Goal: Task Accomplishment & Management: Complete application form

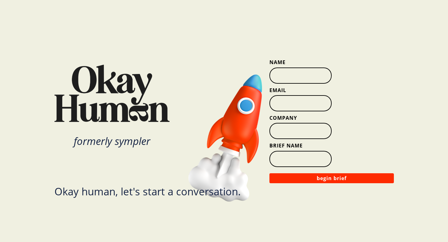
click at [294, 74] on input "Name" at bounding box center [300, 76] width 62 height 16
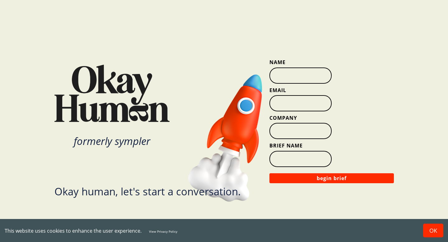
type input "[PERSON_NAME]"
click at [294, 104] on input "Email" at bounding box center [300, 103] width 62 height 16
type input "[PERSON_NAME][EMAIL_ADDRESS][PERSON_NAME][DOMAIN_NAME]"
click at [292, 136] on input "Company" at bounding box center [300, 131] width 62 height 16
type input "v"
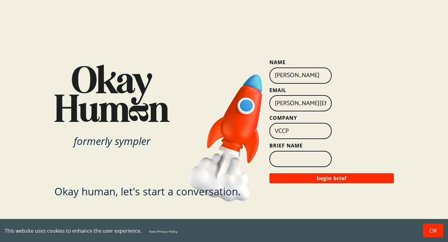
type input "VCCP"
click at [291, 158] on input "Brief Name" at bounding box center [300, 159] width 62 height 16
type input "S"
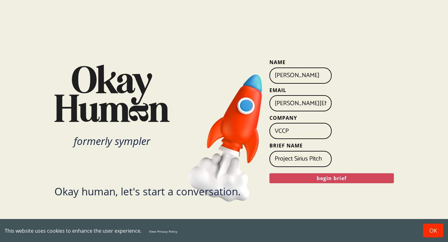
type input "Project Sirius Pitch"
click at [366, 174] on button "begin brief" at bounding box center [331, 178] width 124 height 10
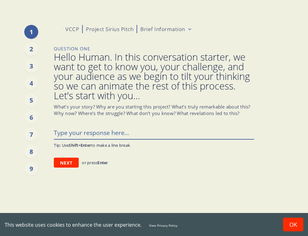
paste textarea "British Gas have approached us with a challenge. They’ve developed a new brand …"
type textarea "x"
type textarea "British Gas have approached us with a challenge. They’ve developed a new brand …"
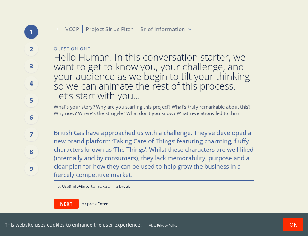
click at [101, 131] on textarea "British Gas have approached us with a challenge. They’ve developed a new brand …" at bounding box center [154, 153] width 200 height 54
click at [84, 131] on textarea "British Gas have approached us with a challenge. They’ve developed a new brand …" at bounding box center [154, 153] width 200 height 54
type textarea "x"
type textarea "British Gas have approached us with a challenge. They’ve developed a new brand …"
type textarea "x"
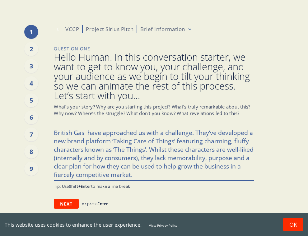
type textarea "British Gas ( have approached us with a challenge. They’ve developed a new bran…"
type textarea "x"
type textarea "British Gas (t have approached us with a challenge. They’ve developed a new bra…"
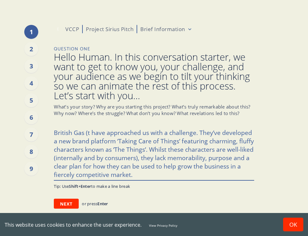
type textarea "x"
type textarea "British Gas (th have approached us with a challenge. They’ve developed a new br…"
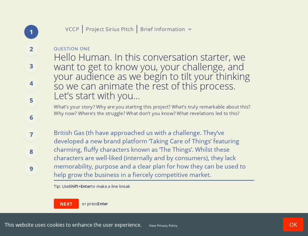
type textarea "x"
type textarea "British Gas (thi have approached us with a challenge. They’ve developed a new b…"
type textarea "x"
type textarea "British Gas (this have approached us with a challenge. They’ve developed a new …"
type textarea "x"
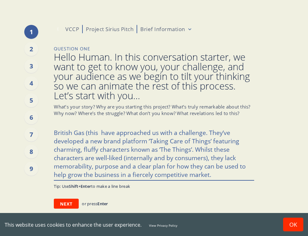
type textarea "British Gas (this i have approached us with a challenge. They’ve developed a ne…"
type textarea "x"
type textarea "British Gas (this is have approached us with a challenge. They’ve developed a n…"
type textarea "x"
type textarea "British Gas (this is have approached us with a challenge. They’ve developed a n…"
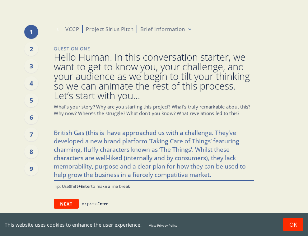
type textarea "x"
type textarea "British Gas (this is i have approached us with a challenge. They’ve developed a…"
type textarea "x"
type textarea "British Gas (this is in have approached us with a challenge. They’ve developed …"
type textarea "x"
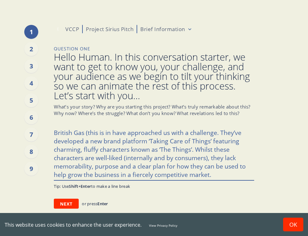
type textarea "British Gas (this is inc have approached us with a challenge. They’ve developed…"
type textarea "x"
type textarea "British Gas (this is incr have approached us with a challenge. They’ve develope…"
type textarea "x"
type textarea "British Gas (this is incre have approached us with a challenge. They’ve develop…"
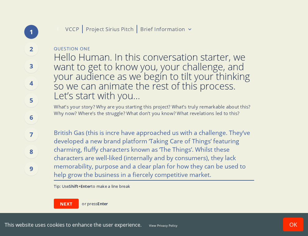
type textarea "x"
type textarea "British Gas (this is incred have approached us with a challenge. They’ve develo…"
type textarea "x"
type textarea "British Gas (this is incredi have approached us with a challenge. They’ve devel…"
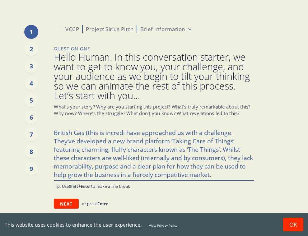
type textarea "x"
type textarea "British Gas (this is incredib have approached us with a challenge. They’ve deve…"
type textarea "x"
type textarea "British Gas (this is incredibl have approached us with a challenge. They’ve dev…"
type textarea "x"
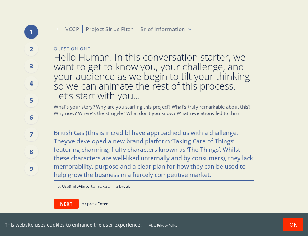
type textarea "British Gas (this is incredibly have approached us with a challenge. They’ve de…"
type textarea "x"
type textarea "British Gas (this is incredibly have approached us with a challenge. They’ve de…"
type textarea "x"
type textarea "British Gas (this is incredibly c have approached us with a challenge. They’ve …"
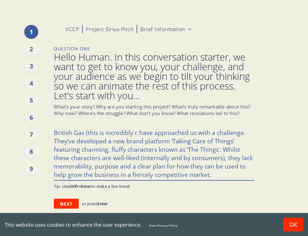
type textarea "x"
type textarea "British Gas (this is incredibly co have approached us with a challenge. They’ve…"
type textarea "x"
type textarea "British Gas (this is incredibly con have approached us with a challenge. They’v…"
type textarea "x"
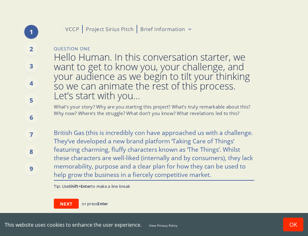
type textarea "British Gas (this is incredibly conf have approached us with a challenge. They’…"
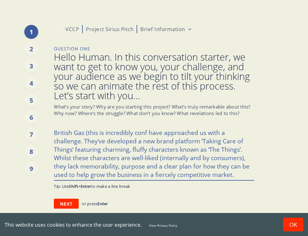
type textarea "x"
type textarea "British Gas (this is incredibly confi have approached us with a challenge. They…"
type textarea "x"
type textarea "British Gas (this is incredibly confif have approached us with a challenge. The…"
type textarea "x"
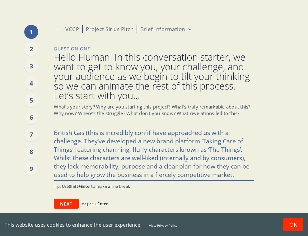
type textarea "British Gas (this is incredibly confi have approached us with a challenge. They…"
type textarea "x"
type textarea "British Gas (this is incredibly confid have approached us with a challenge. The…"
type textarea "x"
type textarea "British Gas (this is incredibly confide have approached us with a challenge. Th…"
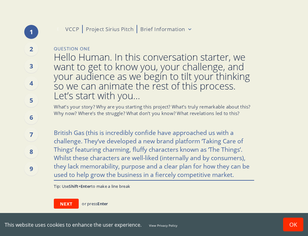
type textarea "x"
type textarea "British Gas (this is incredibly confiden have approached us with a challenge. T…"
type textarea "x"
type textarea "British Gas (this is incredibly confident have approached us with a challenge. …"
type textarea "x"
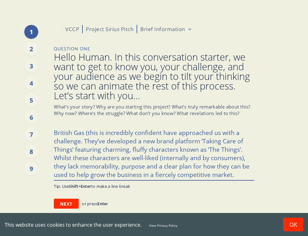
type textarea "British Gas (this is incredibly confidenti have approached us with a challenge.…"
type textarea "x"
type textarea "British Gas (this is incredibly confidentia have approached us with a challenge…"
type textarea "x"
type textarea "British Gas (this is incredibly confidential have approached us with a challeng…"
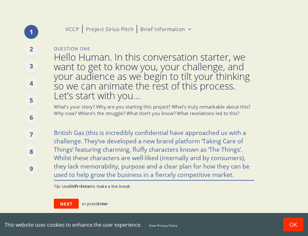
type textarea "x"
type textarea "British Gas (this is incredibly confidential) have approached us with a challen…"
drag, startPoint x: 54, startPoint y: 133, endPoint x: 172, endPoint y: 133, distance: 117.6
click at [172, 133] on textarea "British Gas (this is incredibly confidential) have approached us with a challen…" at bounding box center [154, 153] width 200 height 54
type textarea "x"
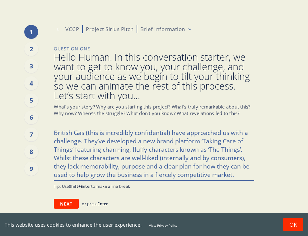
type textarea "Whave approached us with a challenge. They’ve developed a new brand platform ‘T…"
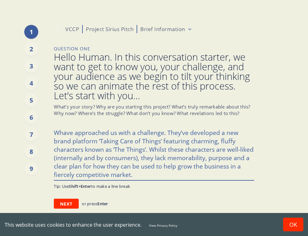
type textarea "x"
type textarea "Wehave approached us with a challenge. They’ve developed a new brand platform ‘…"
type textarea "x"
type textarea "We have approached us with a challenge. They’ve developed a new brand platform …"
type textarea "x"
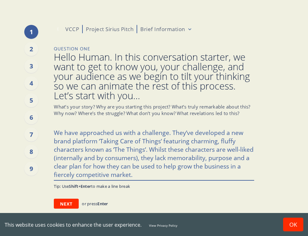
type textarea "We hhave approached us with a challenge. They’ve developed a new brand platform…"
type textarea "x"
type textarea "We hahave approached us with a challenge. They’ve developed a new brand platfor…"
type textarea "x"
type textarea "We havhave approached us with a challenge. They’ve developed a new brand platfo…"
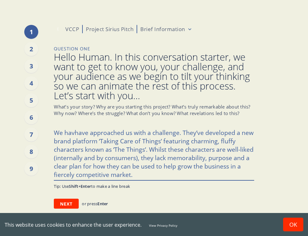
type textarea "x"
type textarea "We havehave approached us with a challenge. They’ve developed a new brand platf…"
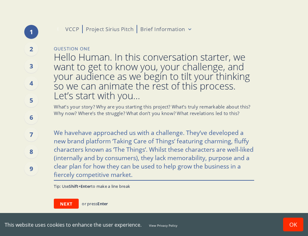
type textarea "x"
type textarea "We have have approached us with a challenge. They’ve developed a new brand plat…"
type textarea "x"
type textarea "We have [PERSON_NAME] approached us with a challenge. They’ve developed a new b…"
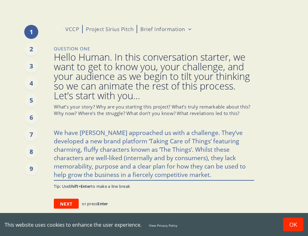
type textarea "x"
type textarea "We have behave approached us with a challenge. They’ve developed a new brand pl…"
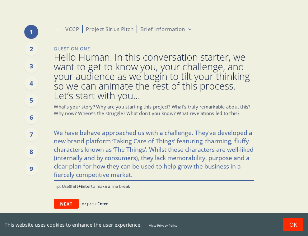
type textarea "x"
type textarea "We have beehave approached us with a challenge. They’ve developed a new brand p…"
type textarea "x"
type textarea "We have beenhave approached us with a challenge. They’ve developed a new brand …"
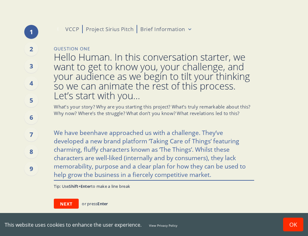
type textarea "x"
type textarea "We have been have approached us with a challenge. They’ve developed a new brand…"
type textarea "x"
type textarea "We have been ahave approached us with a challenge. They’ve developed a new bran…"
type textarea "x"
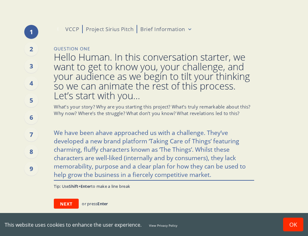
type textarea "We have been aphave approached us with a challenge. They’ve developed a new bra…"
type textarea "x"
type textarea "We have been apphave approached us with a challenge. They’ve developed a new br…"
type textarea "x"
type textarea "We have been apprhave approached us with a challenge. They’ve developed a new b…"
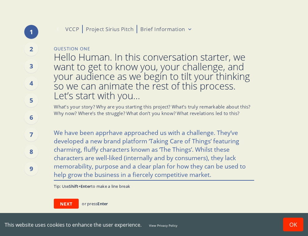
type textarea "x"
type textarea "We have been approhave approached us with a challenge. They’ve developed a new …"
type textarea "x"
type textarea "We have been approahave approached us with a challenge. They’ve developed a new…"
type textarea "x"
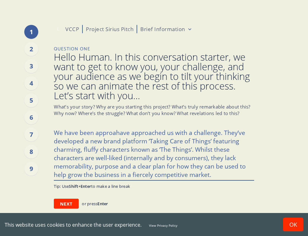
type textarea "We have been approachave approached us with a challenge. They’ve developed a ne…"
type textarea "x"
type textarea "We have been approachhave approached us with a challenge. They’ve developed a n…"
type textarea "x"
type textarea "We have been approachehave approached us with a challenge. They’ve developed a …"
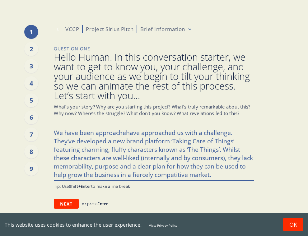
type textarea "x"
type textarea "We have been approachedhave approached us with a challenge. They’ve developed a…"
type textarea "x"
type textarea "We have been approached have approached us with a challenge. They’ve developed …"
type textarea "x"
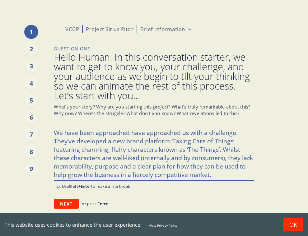
type textarea "We have been approached [PERSON_NAME] approached us with a challenge. They’ve d…"
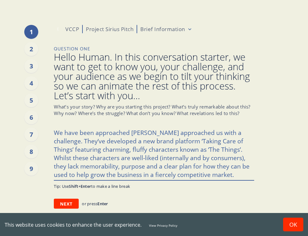
type textarea "x"
type textarea "We have been approached byhave approached us with a challenge. They’ve develope…"
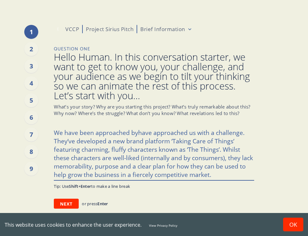
type textarea "x"
type textarea "We have been approached by have approached us with a challenge. They’ve develop…"
type textarea "x"
type textarea "We have been approached by [PERSON_NAME] approached us with a challenge. They’v…"
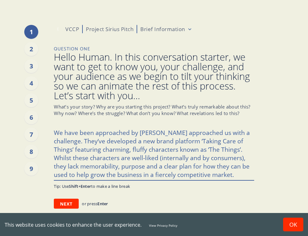
type textarea "x"
type textarea "We have been approached by a have approached us with a challenge. They’ve devel…"
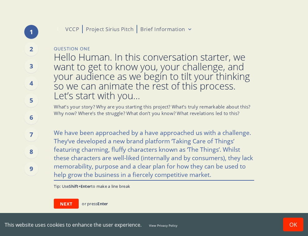
type textarea "x"
type textarea "We have been approached by a whave approached us with a challenge. They’ve deve…"
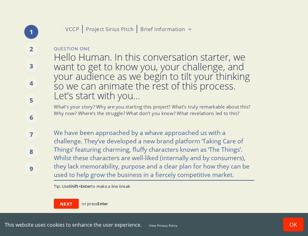
type textarea "x"
type textarea "We have been approached by a wehave approached us with a challenge. They’ve dev…"
type textarea "x"
type textarea "We have been approached by a welhave approached us with a challenge. They’ve de…"
type textarea "x"
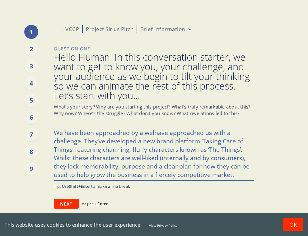
type textarea "We have been approached by a wellhave approached us with a challenge. They’ve d…"
type textarea "x"
type textarea "We have been approached by a well have approached us with a challenge. They’ve …"
type textarea "x"
type textarea "We have been approached by a well khave approached us with a challenge. They’ve…"
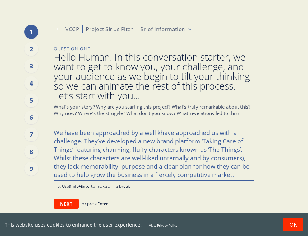
type textarea "x"
type textarea "We have been approached by a well knhave approached us with a challenge. They’v…"
type textarea "x"
type textarea "We have been approached by a well [PERSON_NAME] approached us with a challenge.…"
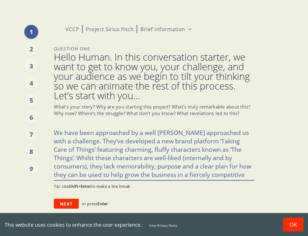
type textarea "x"
type textarea "We have been approached by a well knhave approached us with a challenge. They’v…"
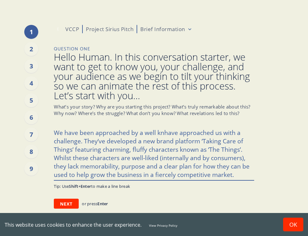
type textarea "x"
type textarea "We have been approached by a well knowhave approached us with a challenge. They…"
type textarea "x"
type textarea "We have been approached by a well knownhave approached us with a challenge. The…"
type textarea "x"
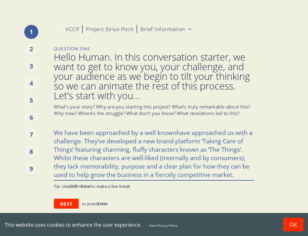
type textarea "We have been approached by a well known have approached us with a challenge. Th…"
type textarea "x"
type textarea "We have been approached by a well knownhave approached us with a challenge. The…"
type textarea "x"
type textarea "We have been approached by a well known have approached us with a challenge. Th…"
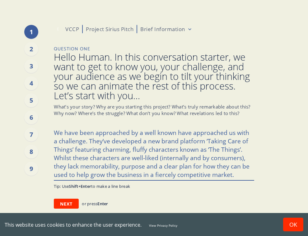
type textarea "x"
type textarea "We have been approached by a well known ehave approached us with a challenge. T…"
type textarea "x"
type textarea "We have been approached by a well known enhave approached us with a challenge. …"
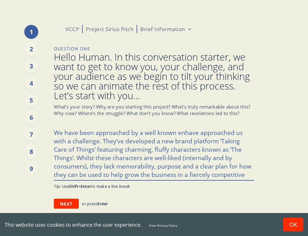
type textarea "x"
type textarea "We have been approached by a well known enehave approached us with a challenge.…"
type textarea "x"
type textarea "We have been approached by a well known [PERSON_NAME] approached us with a chal…"
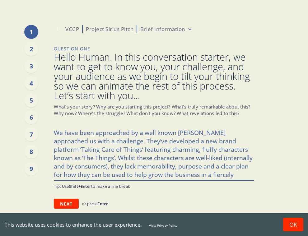
type textarea "x"
type textarea "We have been approached by a well known [PERSON_NAME] approached us with a chal…"
type textarea "x"
type textarea "We have been approached by a well known energyhave approached us with a challen…"
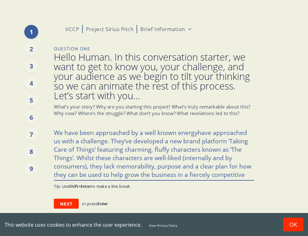
type textarea "x"
type textarea "We have been approached by a well known energy have approached us with a challe…"
type textarea "x"
type textarea "We have been approached by a well known energy ahave approached us with a chall…"
type textarea "x"
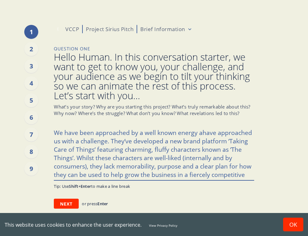
type textarea "We have been approached by a well known energy anhave approached us with a chal…"
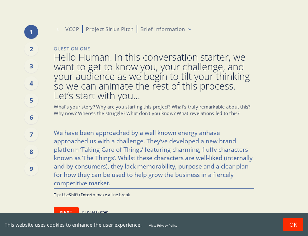
type textarea "x"
type textarea "We have been approached by a well known energy andhave approached us with a cha…"
type textarea "x"
type textarea "We have been approached by a well known energy and have approached us with a ch…"
type textarea "x"
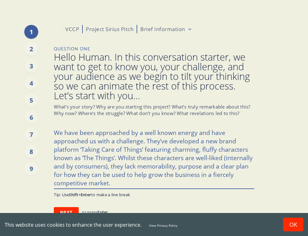
type textarea "We have been approached by a well known energy and hhave approached us with a c…"
type textarea "x"
type textarea "We have been approached by a well known energy and [PERSON_NAME] approached us …"
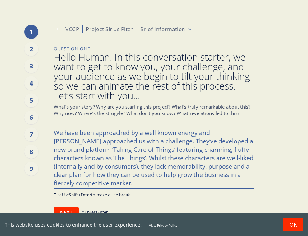
type textarea "x"
type textarea "We have been approached by a well known energy and [PERSON_NAME] approached us …"
type textarea "x"
type textarea "We have been approached by a well known energy and homehave approached us with …"
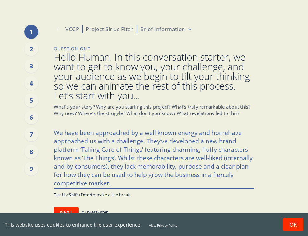
type textarea "x"
type textarea "We have been approached by a well known energy and home have approached us with…"
type textarea "x"
type textarea "We have been approached by a well known energy and home shave approached us wit…"
type textarea "x"
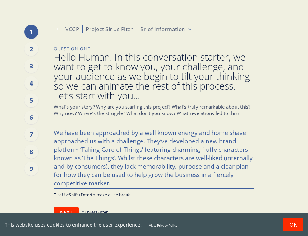
type textarea "We have been approached by a well known energy and home sehave approached us wi…"
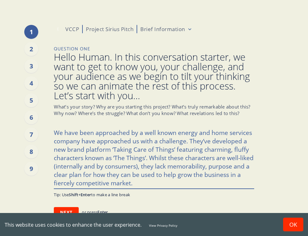
drag, startPoint x: 81, startPoint y: 141, endPoint x: 188, endPoint y: 141, distance: 107.0
click at [188, 141] on textarea "We have been approached by a well known energy and home services company have a…" at bounding box center [154, 157] width 200 height 63
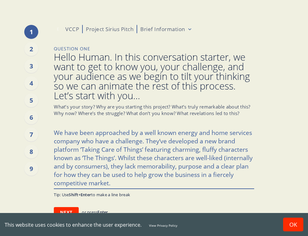
click at [148, 155] on textarea "We have been approached by a well known energy and home services company who ha…" at bounding box center [154, 157] width 200 height 63
click at [79, 148] on textarea "We have been approached by a well known energy and home services company who ha…" at bounding box center [154, 157] width 200 height 63
click at [145, 141] on textarea "We have been approached by a well known energy and home services company who ha…" at bounding box center [154, 157] width 200 height 63
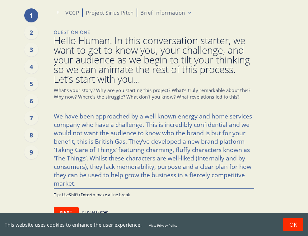
scroll to position [22, 0]
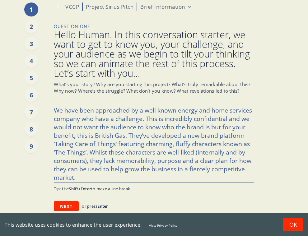
click at [87, 173] on textarea "We have been approached by a well known energy and home services company who ha…" at bounding box center [154, 143] width 200 height 79
paste textarea "All UK energy customers. Identify by who they are with currently (e.g. Octopus,…"
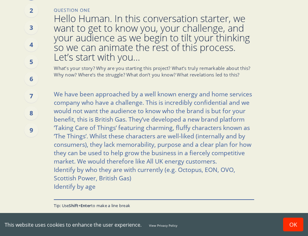
scroll to position [42, 0]
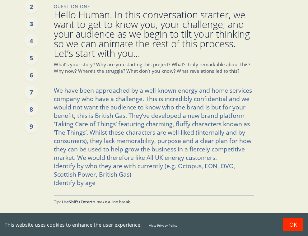
click at [149, 158] on textarea "We have been approached by a well known energy and home services company who ha…" at bounding box center [154, 140] width 200 height 112
click at [144, 156] on textarea "We have been approached by a well known energy and home services company who ha…" at bounding box center [154, 140] width 200 height 112
click at [149, 156] on textarea "We have been approached by a well known energy and home services company who ha…" at bounding box center [154, 140] width 200 height 112
click at [159, 157] on textarea "We have been approached by a well known energy and home services company who ha…" at bounding box center [154, 140] width 200 height 112
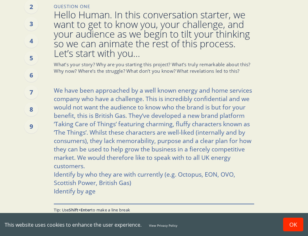
click at [196, 156] on textarea "We have been approached by a well known energy and home services company who ha…" at bounding box center [154, 144] width 200 height 120
drag, startPoint x: 200, startPoint y: 156, endPoint x: 186, endPoint y: 156, distance: 13.4
click at [186, 156] on textarea "We have been approached by a well known energy and home services company who ha…" at bounding box center [154, 144] width 200 height 120
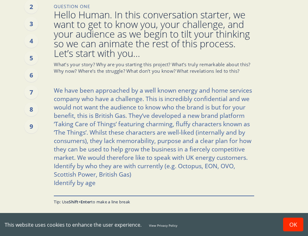
click at [246, 156] on textarea "We have been approached by a well known energy and home services company who ha…" at bounding box center [154, 140] width 200 height 112
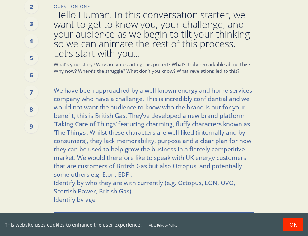
click at [113, 175] on textarea "We have been approached by a well known energy and home services company who ha…" at bounding box center [154, 148] width 200 height 129
click at [144, 175] on textarea "We have been approached by a well known energy and home services company who ha…" at bounding box center [154, 148] width 200 height 129
click at [219, 162] on textarea "We have been approached by a well known energy and home services company who ha…" at bounding box center [154, 148] width 200 height 129
click at [225, 172] on textarea "We have been approached by a well known energy and home services company who ha…" at bounding box center [154, 148] width 200 height 129
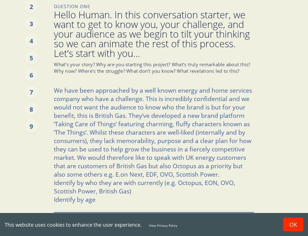
click at [181, 184] on textarea "We have been approached by a well known energy and home services company who ha…" at bounding box center [154, 148] width 200 height 129
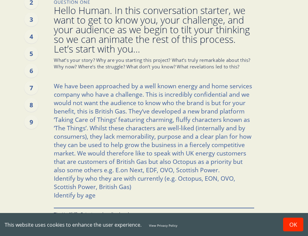
scroll to position [49, 0]
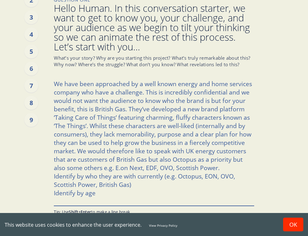
click at [54, 175] on textarea "We have been approached by a well known energy and home services company who ha…" at bounding box center [154, 141] width 200 height 129
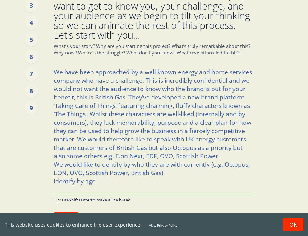
scroll to position [61, 0]
click at [125, 164] on textarea "We have been approached by a well known energy and home services company who ha…" at bounding box center [154, 129] width 200 height 129
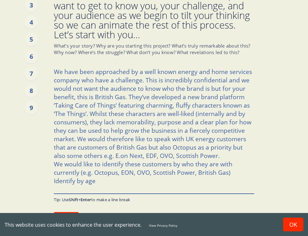
scroll to position [72, 0]
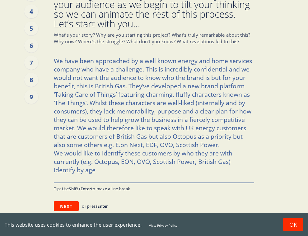
click at [101, 165] on textarea "We have been approached by a well known energy and home services company who ha…" at bounding box center [154, 118] width 200 height 129
drag, startPoint x: 56, startPoint y: 167, endPoint x: 89, endPoint y: 167, distance: 33.0
click at [89, 167] on textarea "We have been approached by a well known energy and home services company who ha…" at bounding box center [154, 118] width 200 height 129
click at [97, 171] on textarea "We have been approached by a well known energy and home services company who ha…" at bounding box center [154, 118] width 200 height 129
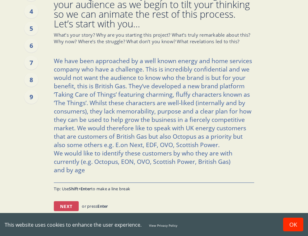
click at [73, 208] on button "Next" at bounding box center [66, 206] width 25 height 10
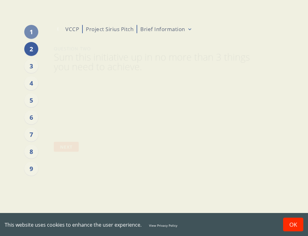
scroll to position [0, 0]
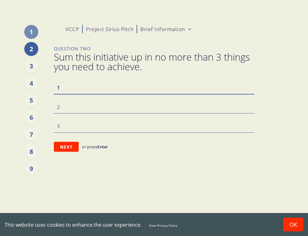
paste textarea "Unprompted, understand people’s pain points with the energy category"
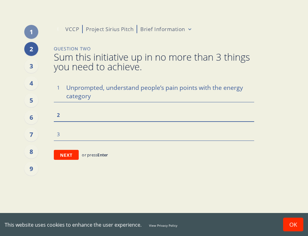
click at [72, 113] on textarea at bounding box center [154, 114] width 200 height 13
paste textarea "Rank pain points that we have identified through our data analysis and client d…"
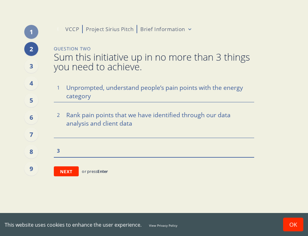
click at [94, 153] on textarea at bounding box center [154, 150] width 200 height 13
paste textarea "Rank propositions that we have come up with"
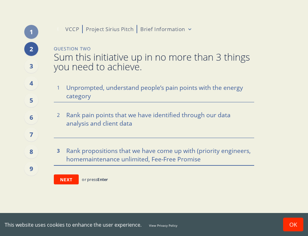
click at [70, 159] on textarea "Rank propositions that we have come up with (priority engineers, homemaintenanc…" at bounding box center [154, 154] width 200 height 21
click at [205, 156] on textarea "Rank propositions that we have come up with (priority engineers, HomeMaintenanc…" at bounding box center [154, 154] width 200 height 21
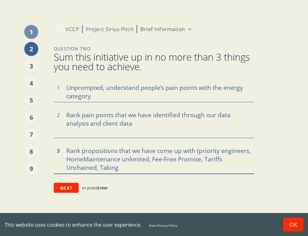
click at [128, 172] on textarea "Rank propositions that we have come up with (priority engineers, HomeMaintenanc…" at bounding box center [154, 159] width 200 height 30
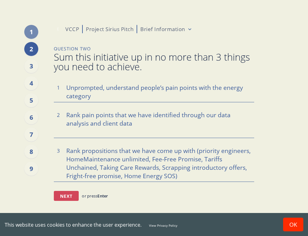
click at [77, 195] on button "Next" at bounding box center [66, 196] width 25 height 10
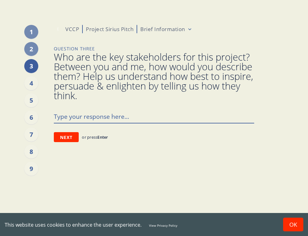
click at [111, 112] on textarea at bounding box center [154, 116] width 200 height 13
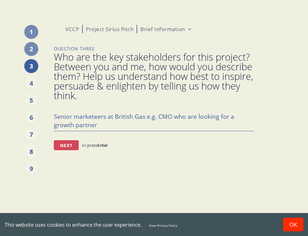
click at [69, 146] on button "Next" at bounding box center [66, 145] width 25 height 10
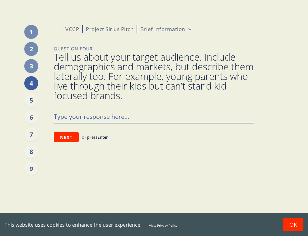
paste textarea "UK energy bill payers. British Gas and Octopus energy customers. Identify by wh…"
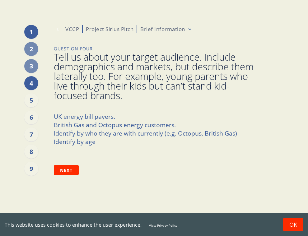
click at [33, 34] on div "1" at bounding box center [31, 32] width 14 height 14
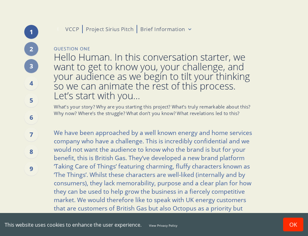
scroll to position [72, 0]
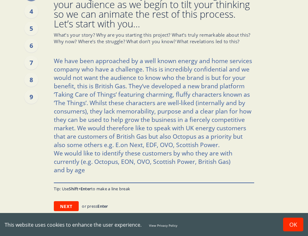
click at [162, 153] on textarea "We have been approached by a well known energy and home services company who ha…" at bounding box center [154, 118] width 200 height 129
click at [192, 141] on textarea "We have been approached by a well known energy and home services company who ha…" at bounding box center [154, 118] width 200 height 129
click at [231, 138] on textarea "We have been approached by a well known energy and home services company who ha…" at bounding box center [154, 118] width 200 height 129
drag, startPoint x: 148, startPoint y: 135, endPoint x: 171, endPoint y: 135, distance: 22.1
click at [171, 135] on textarea "We have been approached by a well known energy and home services company who ha…" at bounding box center [154, 118] width 200 height 129
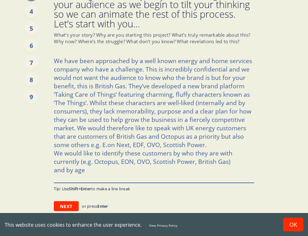
drag, startPoint x: 187, startPoint y: 134, endPoint x: 205, endPoint y: 143, distance: 20.2
click at [205, 143] on textarea "We have been approached by a well known energy and home services company who ha…" at bounding box center [154, 118] width 200 height 129
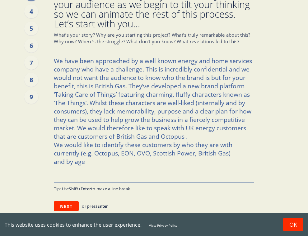
scroll to position [63, 0]
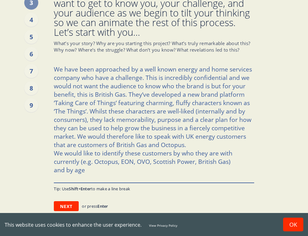
click at [101, 158] on textarea "We have been approached by a well known energy and home services company who ha…" at bounding box center [154, 123] width 200 height 120
drag, startPoint x: 83, startPoint y: 159, endPoint x: 218, endPoint y: 158, distance: 135.1
click at [218, 158] on textarea "We have been approached by a well known energy and home services company who ha…" at bounding box center [154, 123] width 200 height 120
click at [121, 162] on textarea "We have been approached by a well known energy and home services company who ha…" at bounding box center [154, 123] width 200 height 120
drag, startPoint x: 120, startPoint y: 161, endPoint x: 198, endPoint y: 162, distance: 78.1
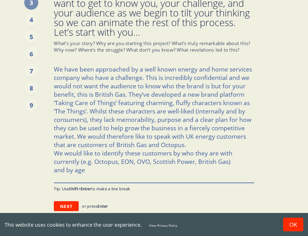
click at [198, 162] on textarea "We have been approached by a well known energy and home services company who ha…" at bounding box center [154, 123] width 200 height 120
click at [223, 140] on textarea "We have been approached by a well known energy and home services company who ha…" at bounding box center [154, 123] width 200 height 120
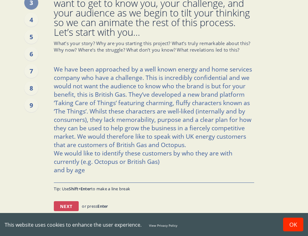
click at [69, 205] on button "Next" at bounding box center [66, 206] width 25 height 10
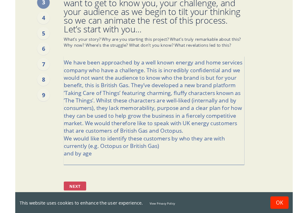
scroll to position [0, 0]
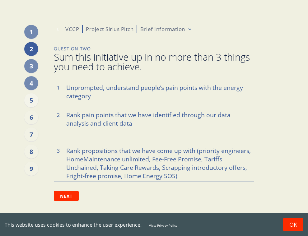
click at [33, 98] on div "5" at bounding box center [31, 100] width 14 height 14
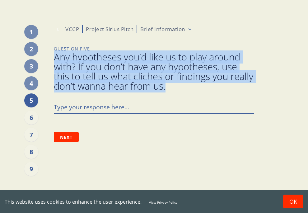
drag, startPoint x: 195, startPoint y: 89, endPoint x: 45, endPoint y: 59, distance: 153.0
click at [45, 59] on div "1 2 3 4 5 6 7 8 9 E VCCP Project Sirius Pitch Brief Information Question Five A…" at bounding box center [154, 106] width 246 height 213
copy span "Any hypotheses you’d like us to play around with? If you don’t have any hypothe…"
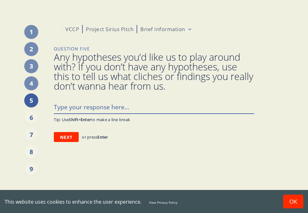
click at [127, 103] on textarea at bounding box center [154, 106] width 200 height 13
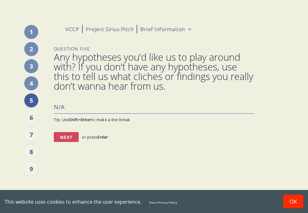
click at [73, 136] on button "Next" at bounding box center [66, 137] width 25 height 10
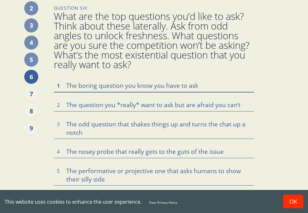
scroll to position [43, 0]
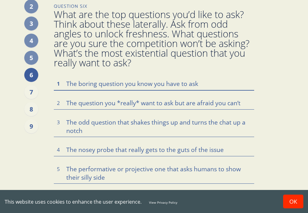
paste textarea "Research and test customer painpoints and propositions that address those painp…"
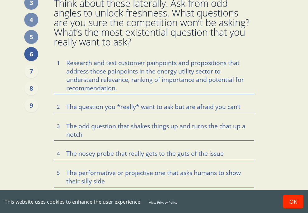
scroll to position [64, 0]
drag, startPoint x: 150, startPoint y: 89, endPoint x: 55, endPoint y: 63, distance: 99.0
click at [55, 63] on textarea "Research and test customer painpoints and propositions that address those painp…" at bounding box center [154, 75] width 200 height 38
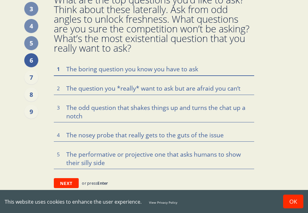
paste textarea "Unprompted, understand people’s pain points with the energy category"
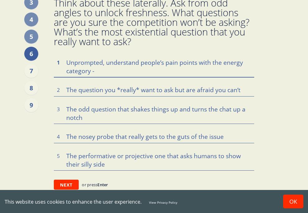
paste textarea "What is it that annoys / frustrates you about your energy provider?"
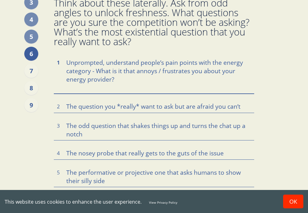
click at [89, 72] on textarea "Unprompted, understand people’s pain points with the energy category - What is …" at bounding box center [154, 75] width 200 height 38
click at [65, 63] on textarea "Unprompted, understand people’s pain points with the energy category) - What is…" at bounding box center [154, 75] width 200 height 38
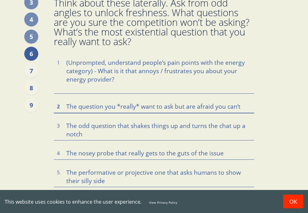
click at [124, 106] on textarea at bounding box center [154, 106] width 200 height 13
click at [204, 105] on textarea at bounding box center [154, 106] width 200 height 13
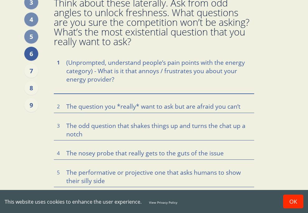
click at [163, 77] on textarea "(Unprompted, understand people’s pain points with the energy category) - What i…" at bounding box center [154, 75] width 200 height 38
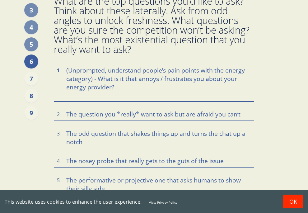
scroll to position [56, 0]
click at [120, 89] on textarea "(Unprompted, understand people’s pain points with the energy category) - What i…" at bounding box center [154, 83] width 200 height 38
click at [121, 89] on textarea "(Unprompted, understand people’s pain points with the energy category) - What i…" at bounding box center [154, 83] width 200 height 38
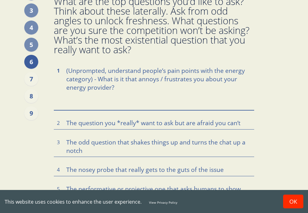
paste textarea "Understand different pain points across providers e.g. EON, OVO, Scottish Power…"
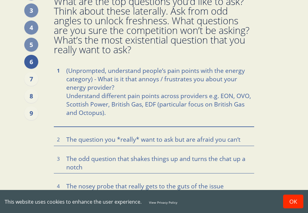
click at [65, 93] on textarea "(Unprompted, understand people’s pain points with the energy category) - What i…" at bounding box center [154, 95] width 200 height 63
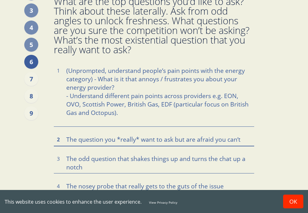
click at [158, 143] on textarea at bounding box center [154, 139] width 200 height 13
paste textarea "Rank pain points that we have identified through our data analysis and client d…"
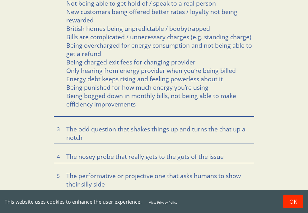
scroll to position [226, 0]
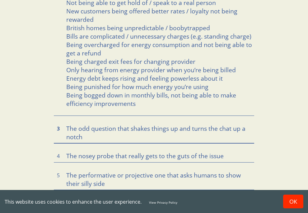
click at [116, 133] on textarea at bounding box center [154, 132] width 200 height 21
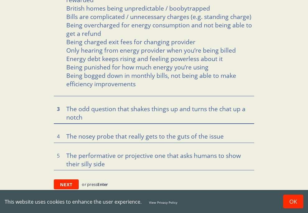
paste textarea "Loremip Dolorsita Consectetura Elitsedd Eiusmodte: Incid utlaboree dol magnaali…"
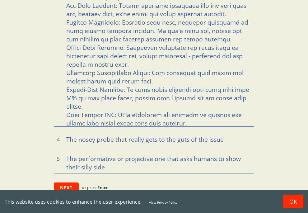
scroll to position [404, 0]
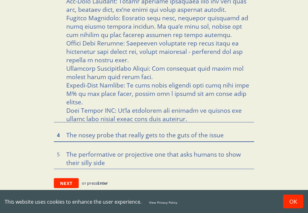
click at [84, 138] on textarea at bounding box center [154, 134] width 200 height 13
click at [170, 129] on textarea at bounding box center [154, 134] width 200 height 13
paste textarea "Which ones are likely to make you consider switch energy providers?"
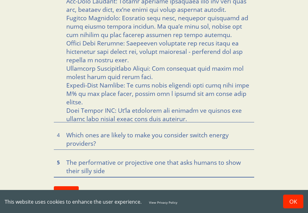
click at [185, 165] on textarea at bounding box center [154, 166] width 200 height 21
paste textarea "Which ones are you likely to recommend to a friend?"
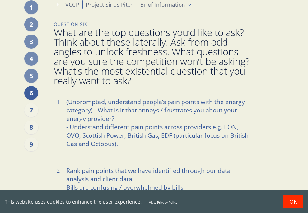
scroll to position [27, 0]
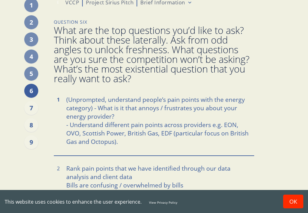
click at [70, 100] on textarea "(Unprompted, understand people’s pain points with the energy category) - What i…" at bounding box center [154, 124] width 200 height 63
drag, startPoint x: 99, startPoint y: 106, endPoint x: 52, endPoint y: 99, distance: 47.3
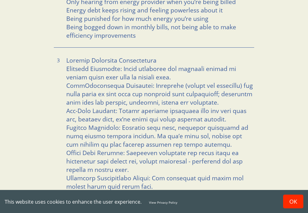
scroll to position [404, 0]
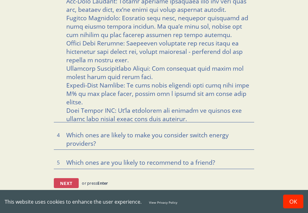
click at [68, 178] on button "Next" at bounding box center [66, 183] width 25 height 10
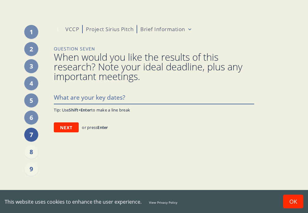
click at [98, 98] on textarea at bounding box center [154, 97] width 200 height 13
click at [89, 96] on textarea "ASAP - ideally [DATE]" at bounding box center [154, 97] width 200 height 13
click at [124, 98] on textarea "ASAP - latest [DATE]" at bounding box center [154, 97] width 200 height 13
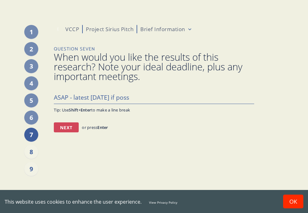
click at [68, 123] on button "Next" at bounding box center [66, 127] width 25 height 10
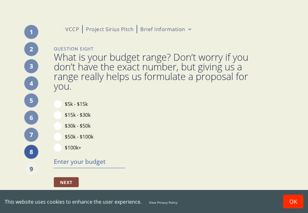
click at [63, 116] on div "$15k - $30k" at bounding box center [90, 115] width 72 height 8
click at [63, 103] on div "$5k - $15k" at bounding box center [90, 104] width 72 height 8
click at [60, 104] on button "$5k - $15k" at bounding box center [58, 104] width 8 height 8
click at [60, 112] on button "$15k - $30k" at bounding box center [58, 115] width 8 height 8
click at [70, 164] on textarea at bounding box center [90, 161] width 72 height 13
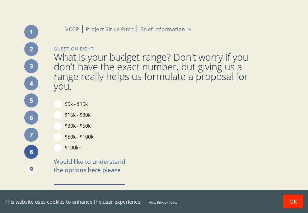
scroll to position [16, 0]
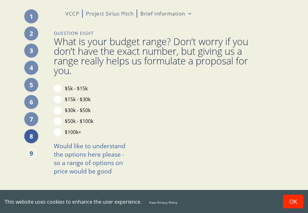
click at [297, 197] on button "OK" at bounding box center [293, 201] width 20 height 14
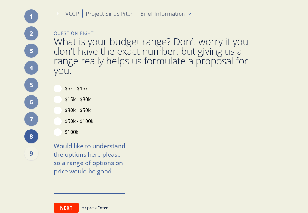
click at [86, 189] on textarea "Would like to understand the options here please - so a range of options on pri…" at bounding box center [90, 166] width 72 height 54
click at [57, 203] on button "Next" at bounding box center [66, 208] width 25 height 10
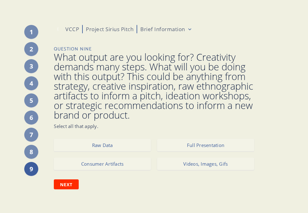
scroll to position [0, 0]
click at [153, 119] on span "What output are you looking for? Creativity demands many steps. What will you b…" at bounding box center [154, 86] width 200 height 68
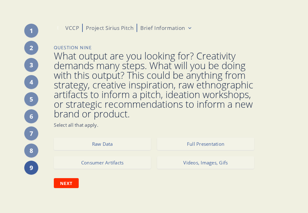
scroll to position [8, 0]
click at [180, 166] on button "Videos, Images, Gifs" at bounding box center [205, 162] width 97 height 12
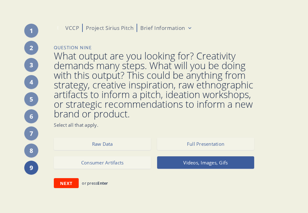
click at [129, 165] on button "Consumer Artifacts" at bounding box center [102, 162] width 97 height 12
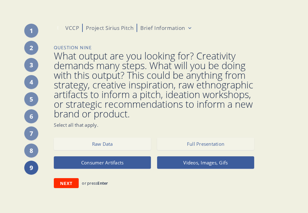
click at [127, 147] on button "Raw Data" at bounding box center [102, 144] width 97 height 12
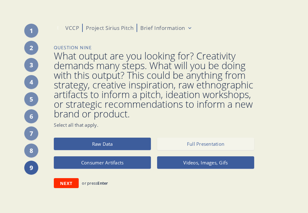
click at [185, 147] on button "Full Presentation" at bounding box center [205, 144] width 97 height 12
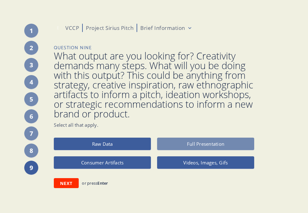
scroll to position [11, 0]
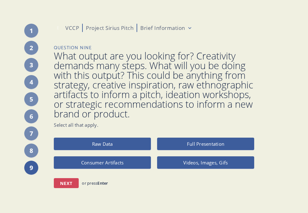
click at [71, 183] on button "Next" at bounding box center [66, 183] width 25 height 10
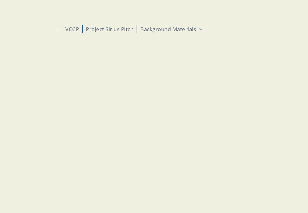
scroll to position [0, 0]
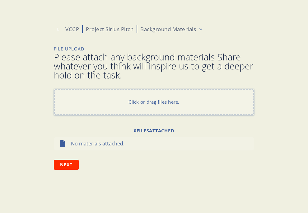
click at [142, 99] on p "Click or drag files here." at bounding box center [154, 102] width 51 height 7
click at [66, 166] on button "Next" at bounding box center [66, 165] width 25 height 10
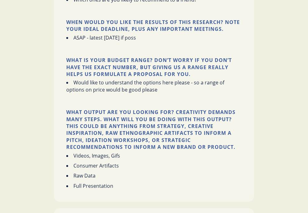
scroll to position [1082, 0]
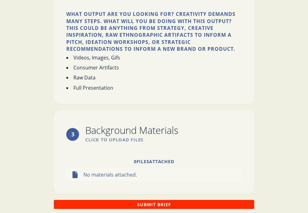
click at [126, 200] on button "Submit Brief" at bounding box center [154, 204] width 200 height 9
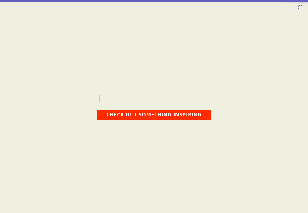
scroll to position [0, 0]
